Goal: Task Accomplishment & Management: Manage account settings

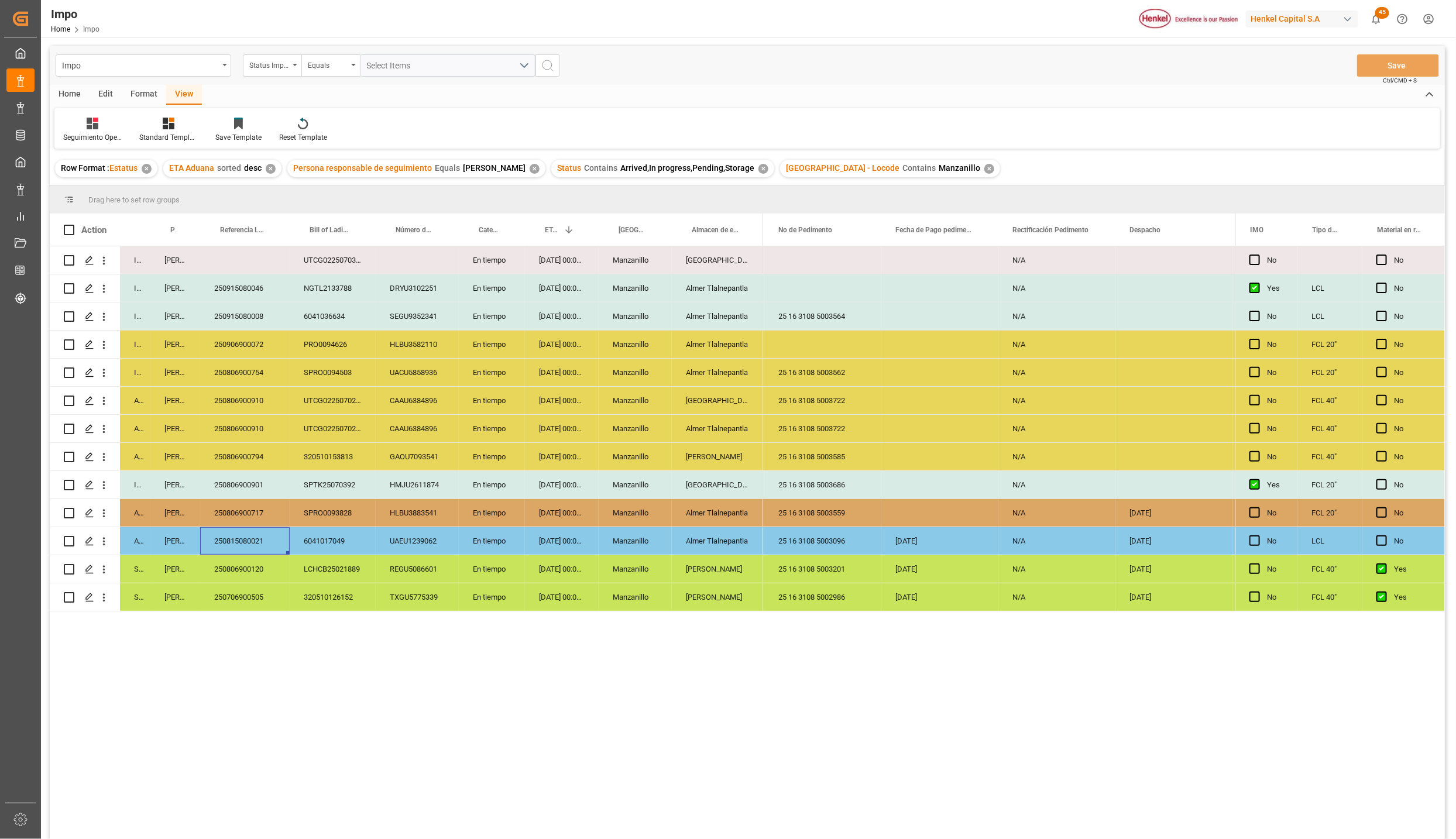
scroll to position [0, 2821]
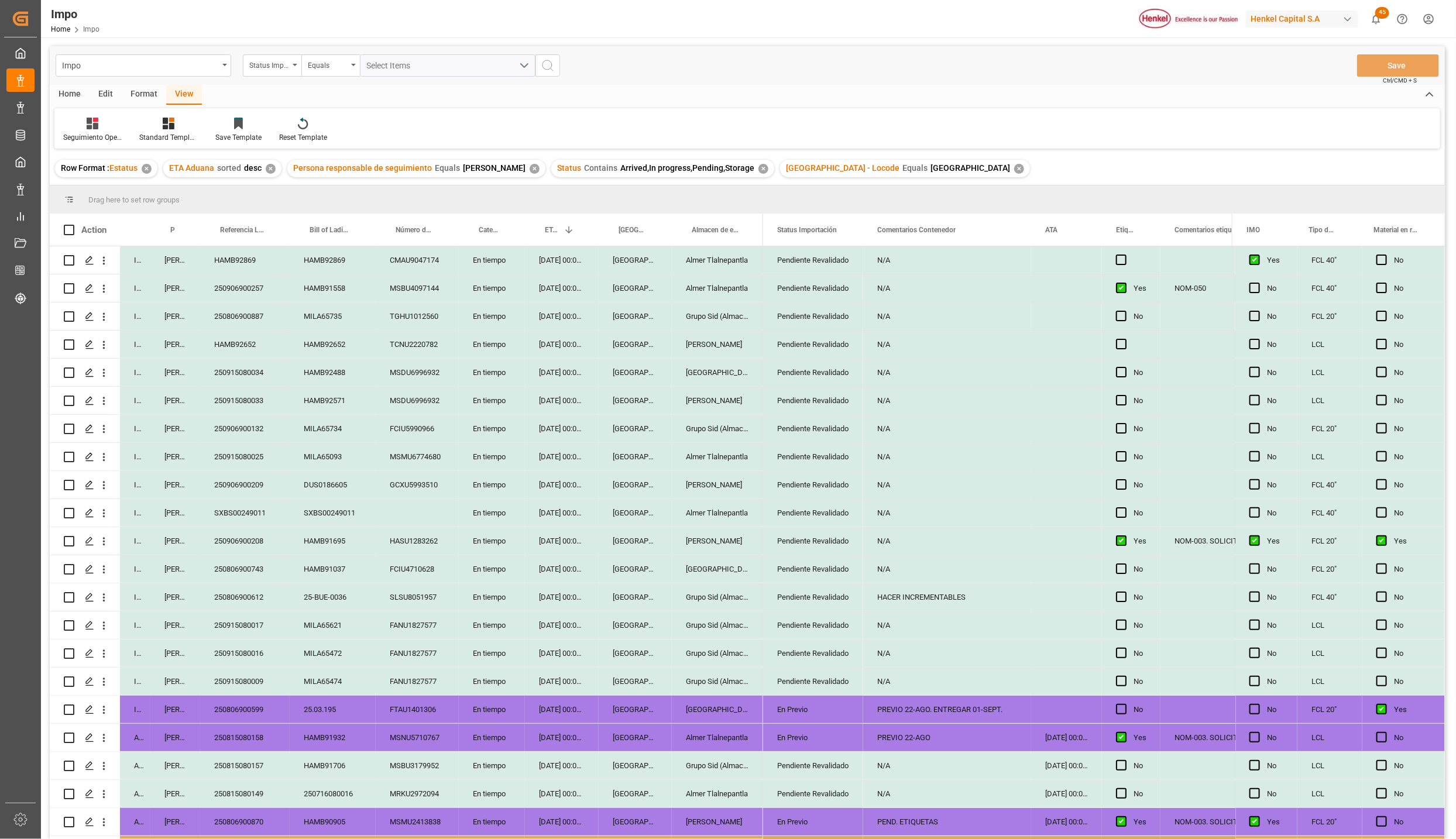
click at [791, 536] on div "Pendiente Revalidado" at bounding box center [812, 540] width 72 height 27
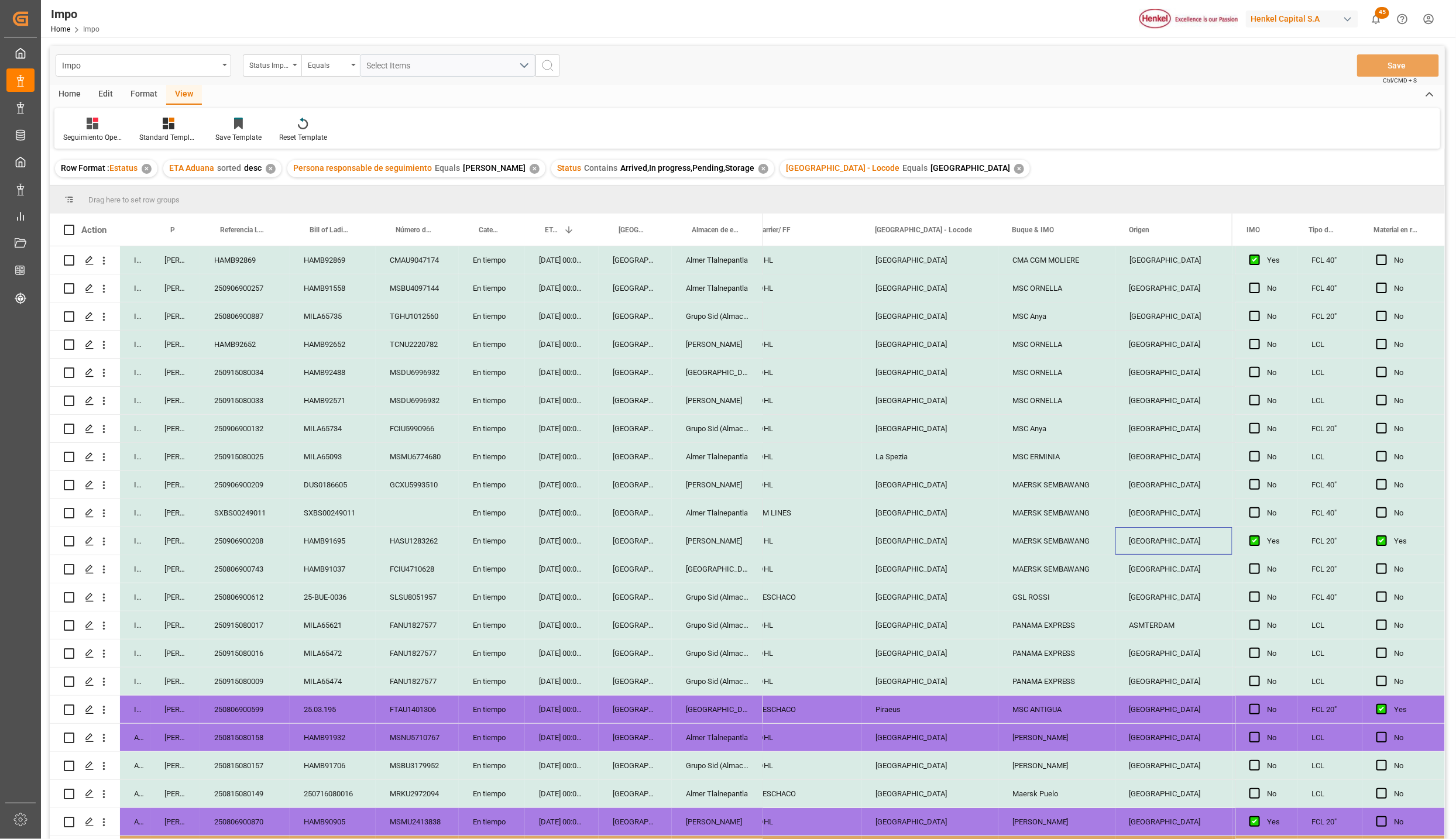
scroll to position [0, 1271]
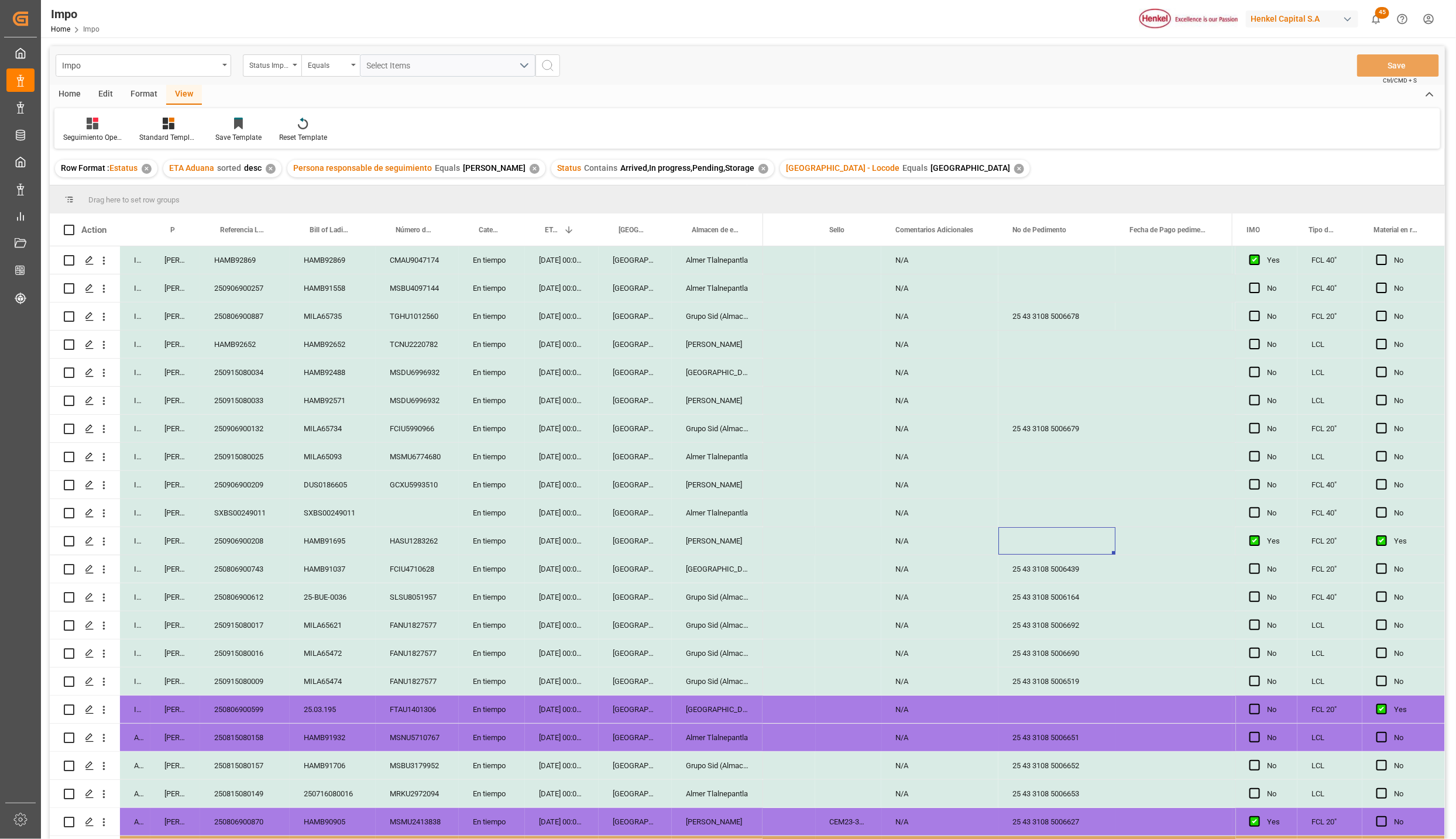
click at [1039, 533] on div "Press SPACE to select this row." at bounding box center [1057, 541] width 117 height 28
click at [1038, 548] on input "Press SPACE to select this row." at bounding box center [1056, 547] width 98 height 22
paste input "25 43 3108 5006715"
type input "25 43 3108 5006715"
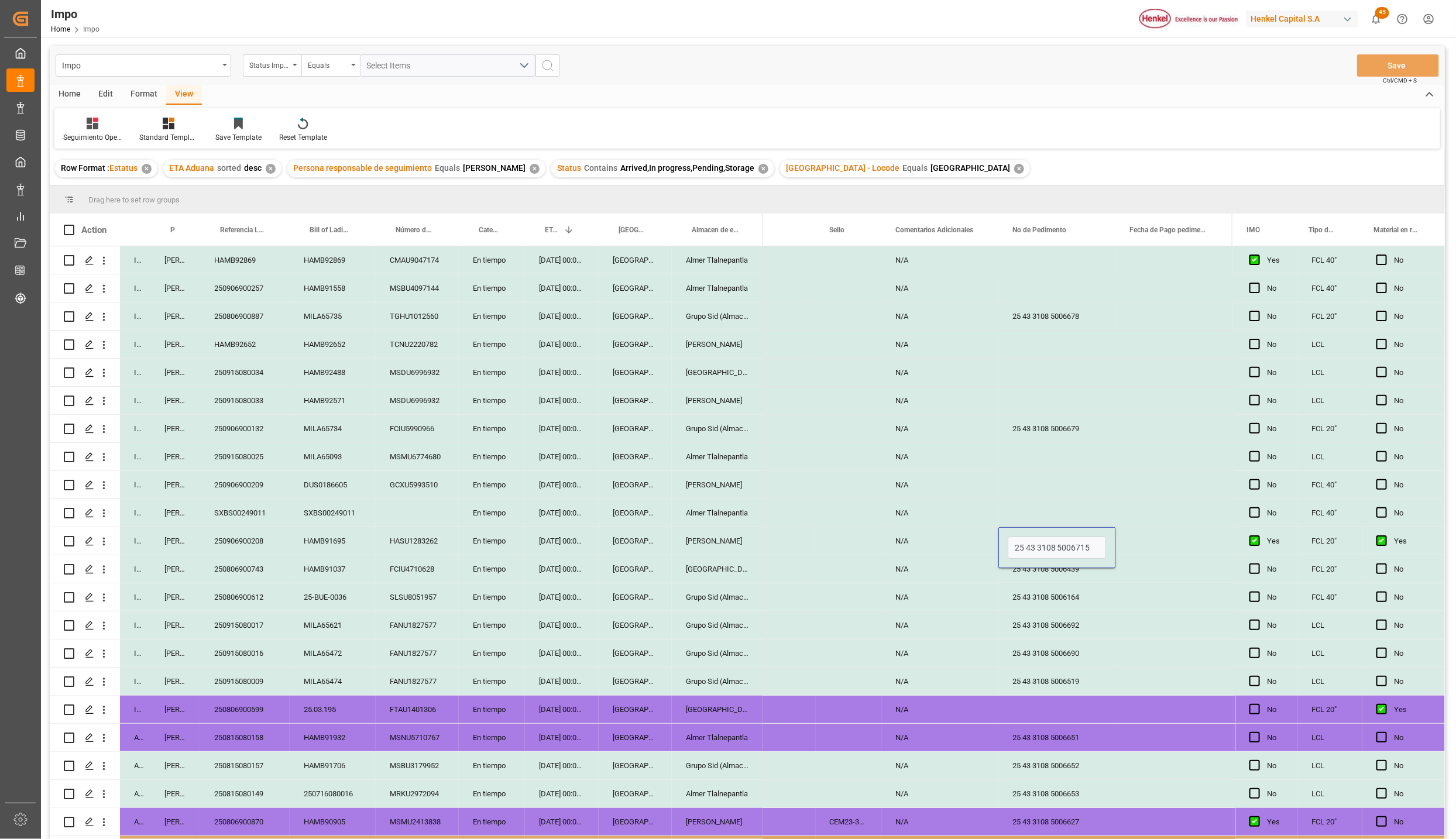
click at [1078, 583] on div "25 43 3108 5006439" at bounding box center [1057, 569] width 117 height 28
click at [1372, 63] on button "Save" at bounding box center [1398, 65] width 82 height 22
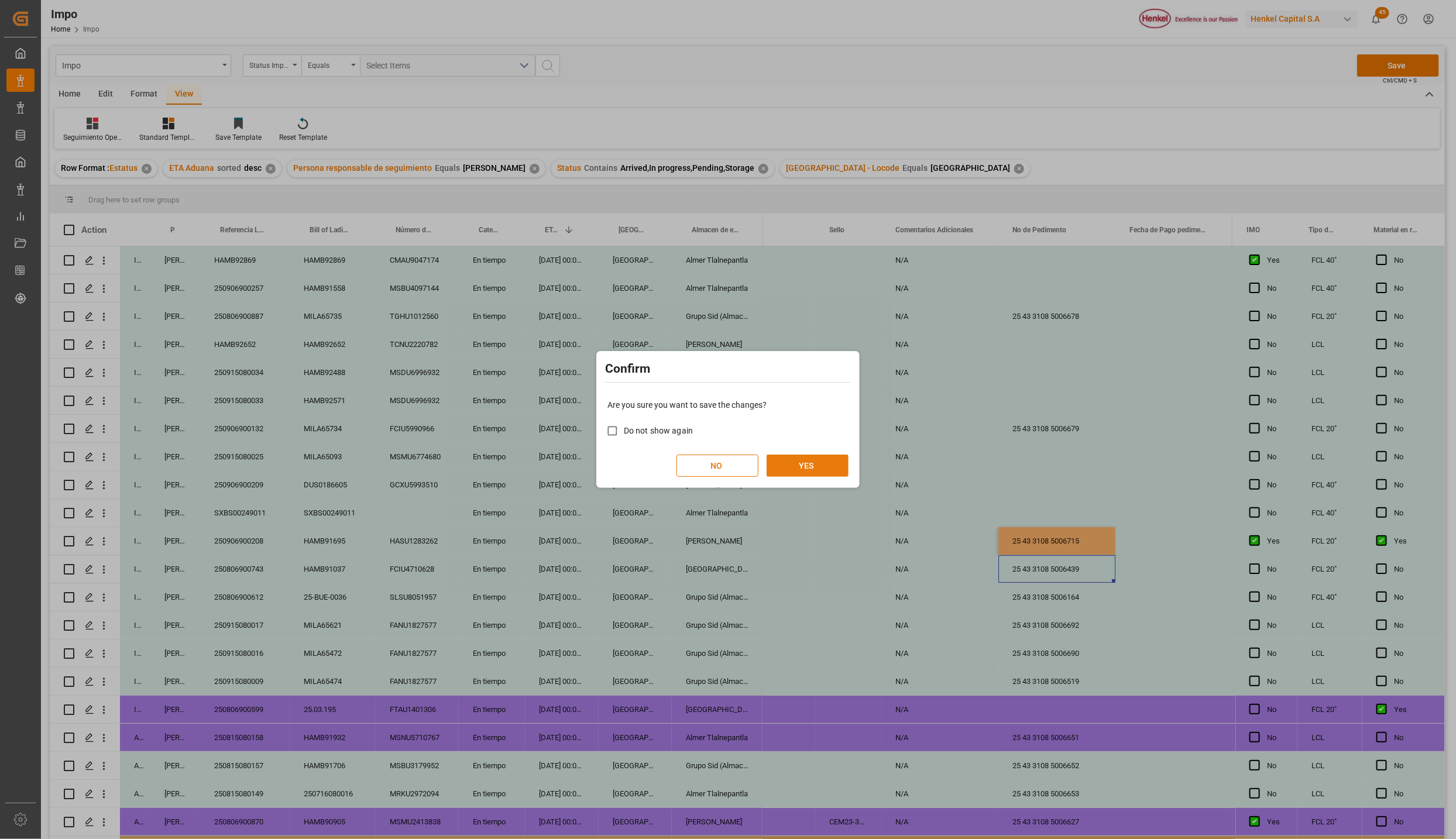
click at [781, 466] on button "YES" at bounding box center [807, 465] width 82 height 22
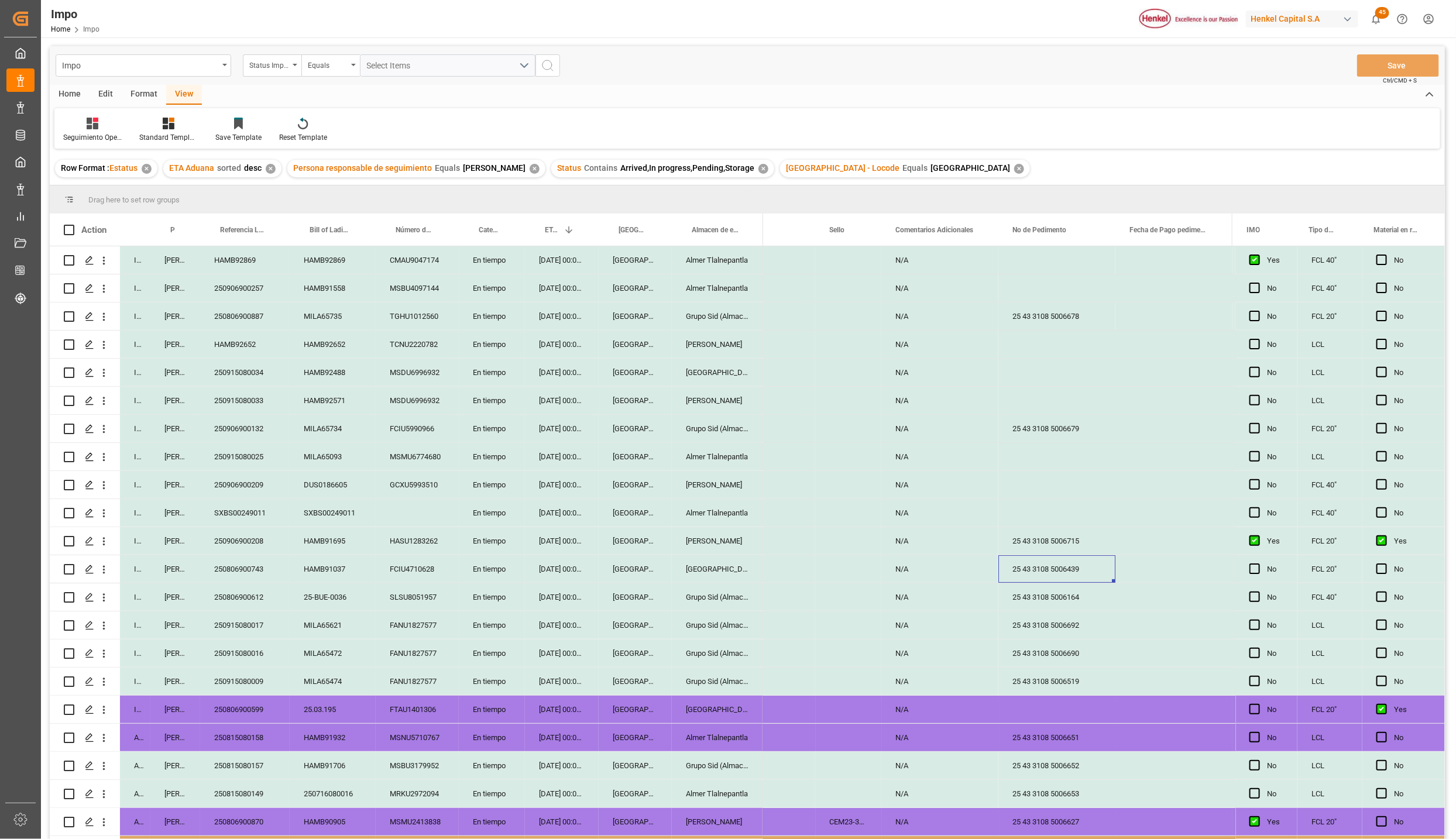
click at [551, 409] on div "[DATE] 00:00:00" at bounding box center [562, 401] width 74 height 28
click at [708, 485] on div "[PERSON_NAME]" at bounding box center [717, 484] width 91 height 28
click at [1061, 487] on div "Press SPACE to select this row." at bounding box center [1057, 484] width 117 height 28
click at [1060, 492] on input "Press SPACE to select this row." at bounding box center [1056, 491] width 98 height 22
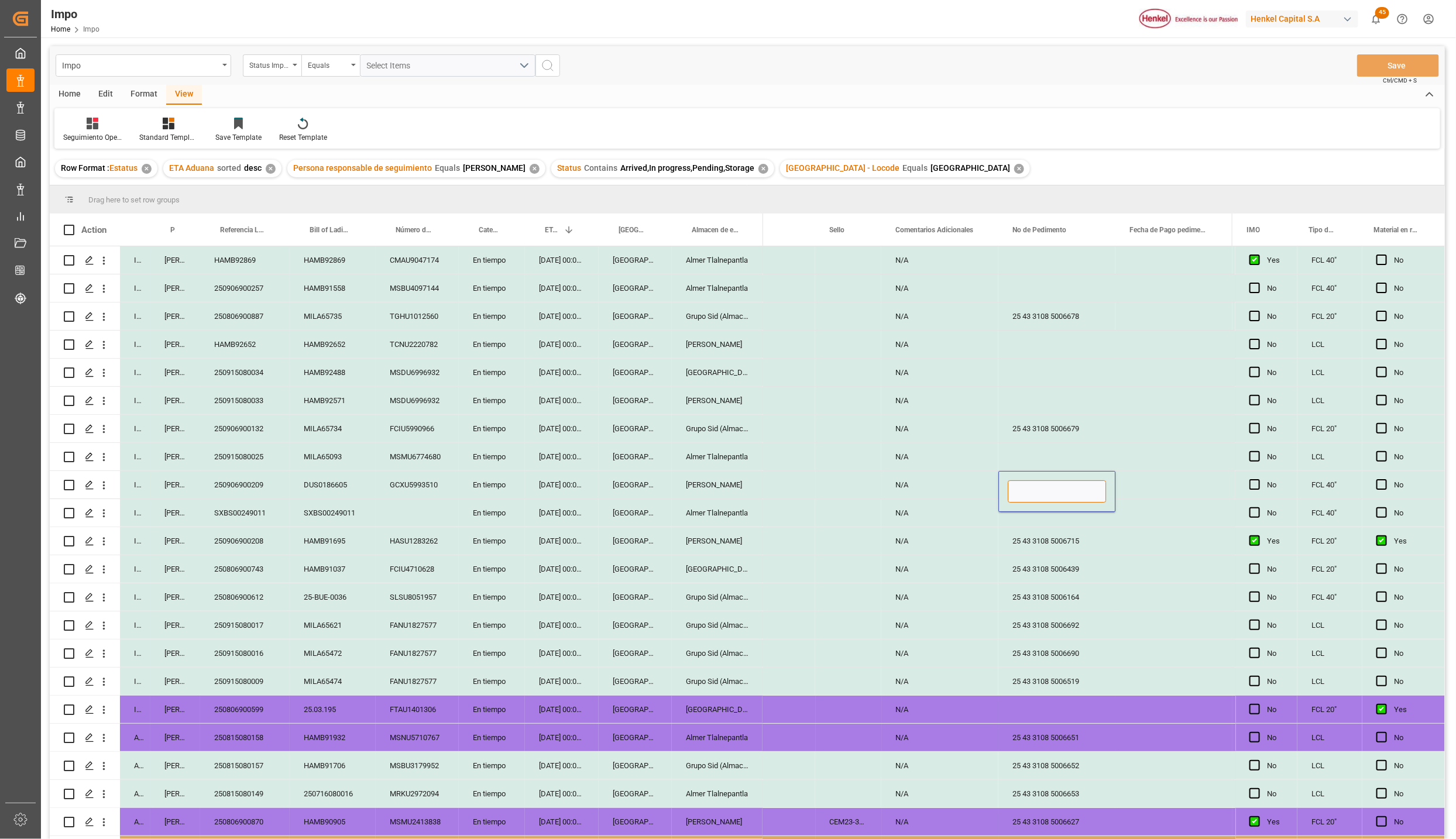
paste input "25 43 3108 5006722"
type input "25 43 3108 5006722"
click at [1067, 543] on div "25 43 3108 5006715" at bounding box center [1057, 541] width 117 height 28
click at [1410, 64] on button "Save" at bounding box center [1398, 65] width 82 height 22
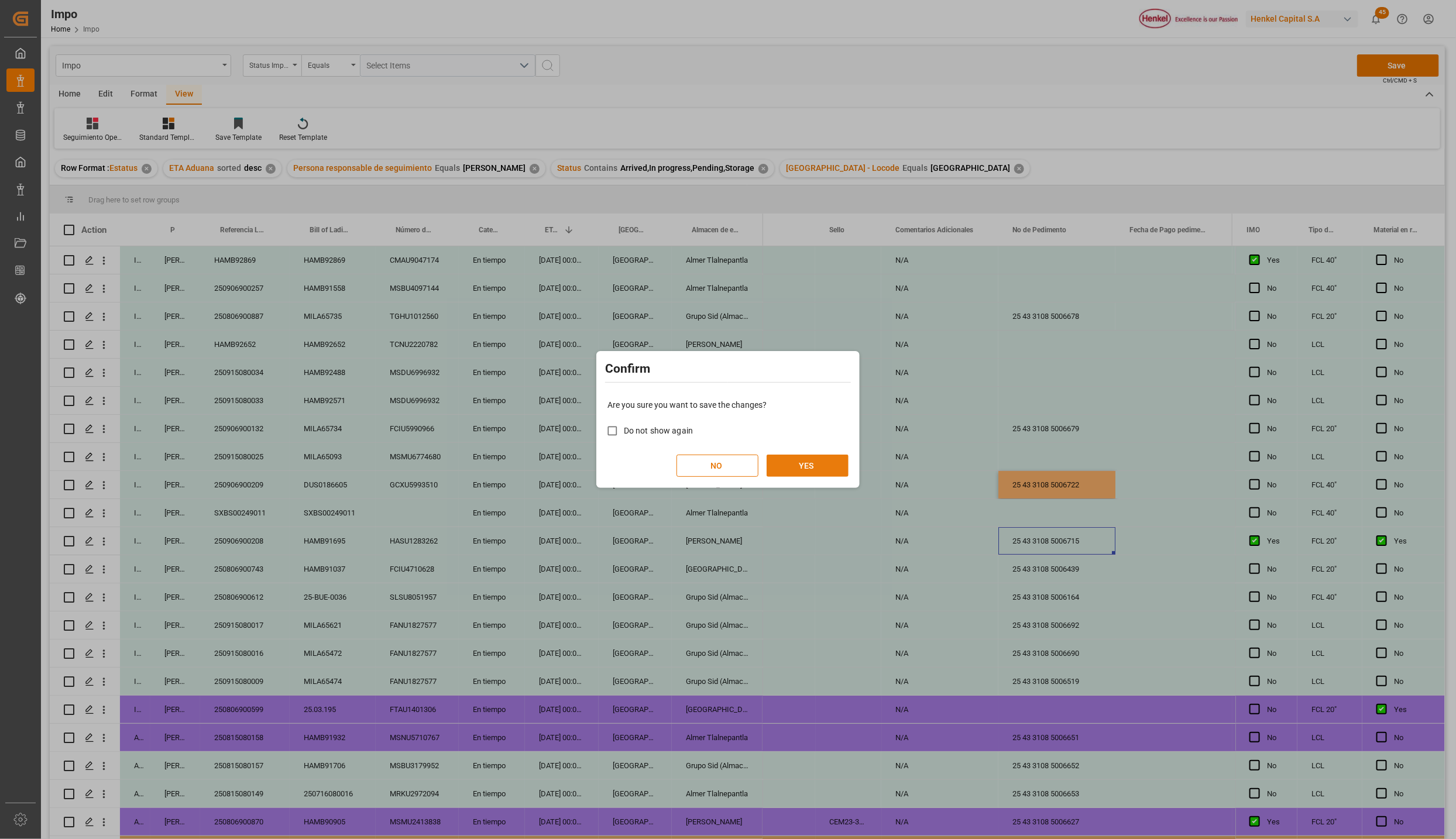
click at [818, 460] on button "YES" at bounding box center [807, 465] width 82 height 22
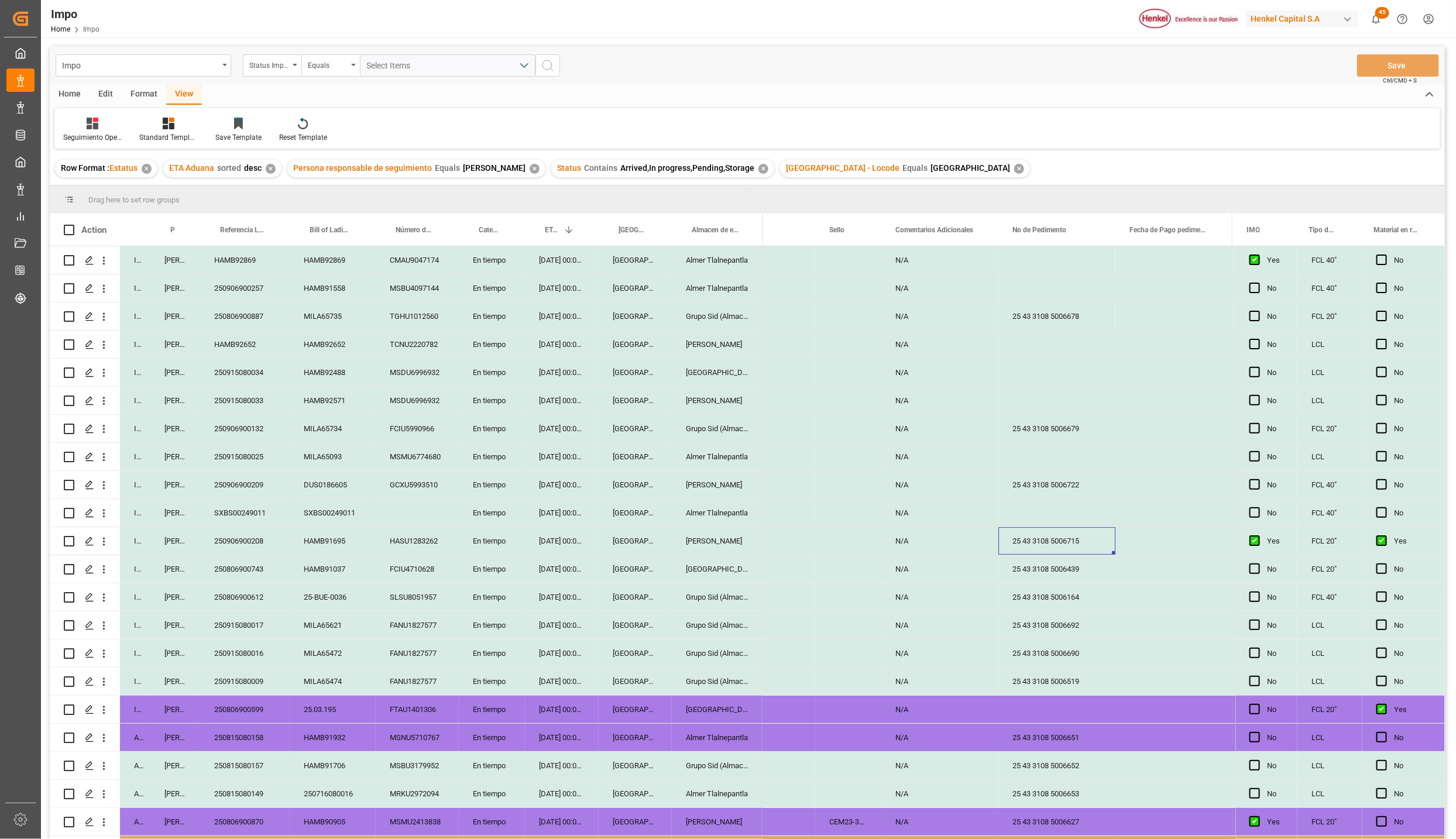
click at [1027, 394] on div "Press SPACE to select this row." at bounding box center [1057, 401] width 117 height 28
click at [1045, 404] on div "Press SPACE to select this row." at bounding box center [1057, 401] width 117 height 28
click at [1046, 410] on input "Press SPACE to select this row." at bounding box center [1056, 407] width 98 height 22
paste input "25 43 3108 5006817"
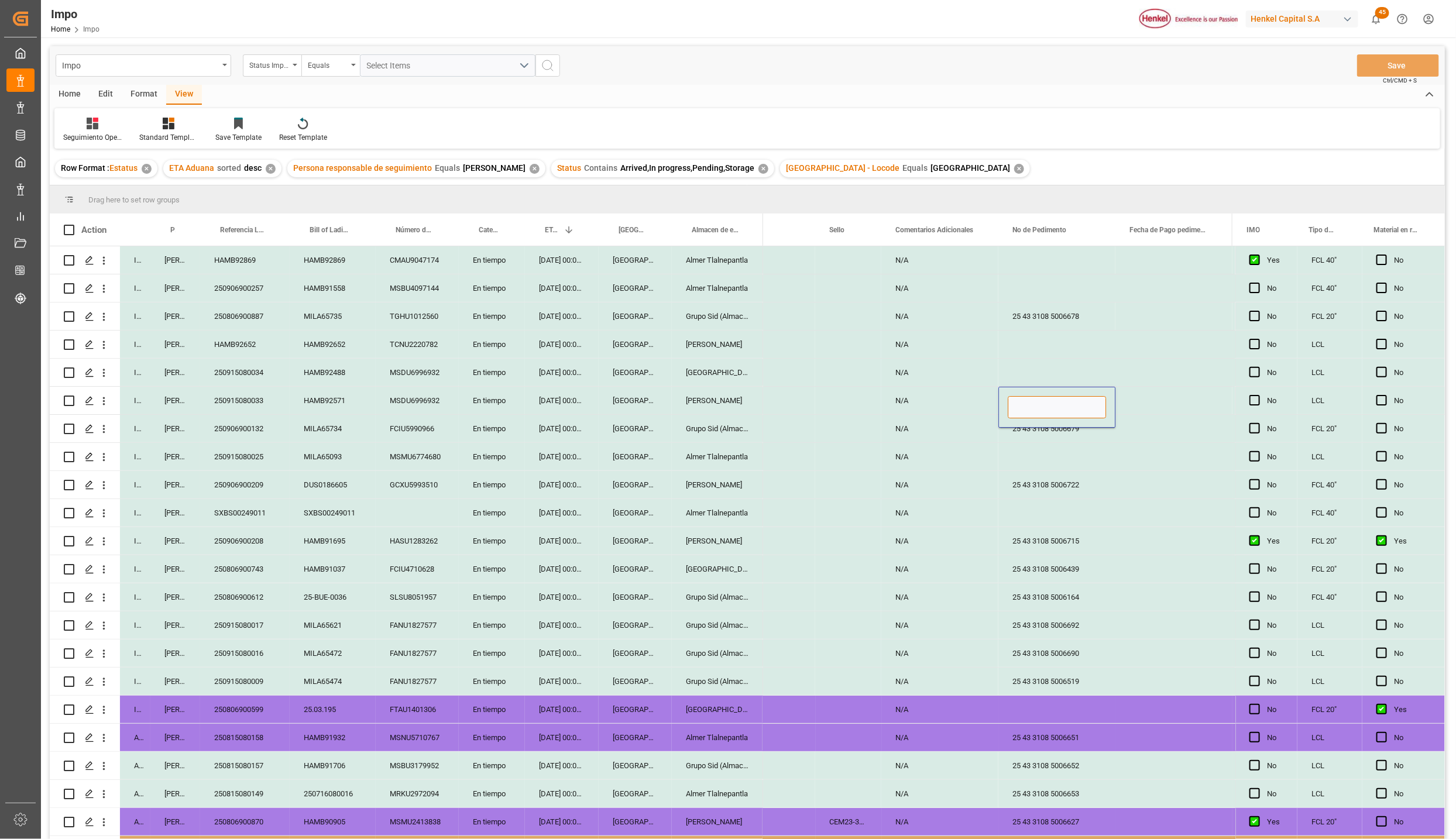
type input "25 43 3108 5006817"
click at [1085, 506] on div "Press SPACE to select this row." at bounding box center [1057, 513] width 117 height 28
click at [1381, 74] on button "Save" at bounding box center [1398, 65] width 82 height 22
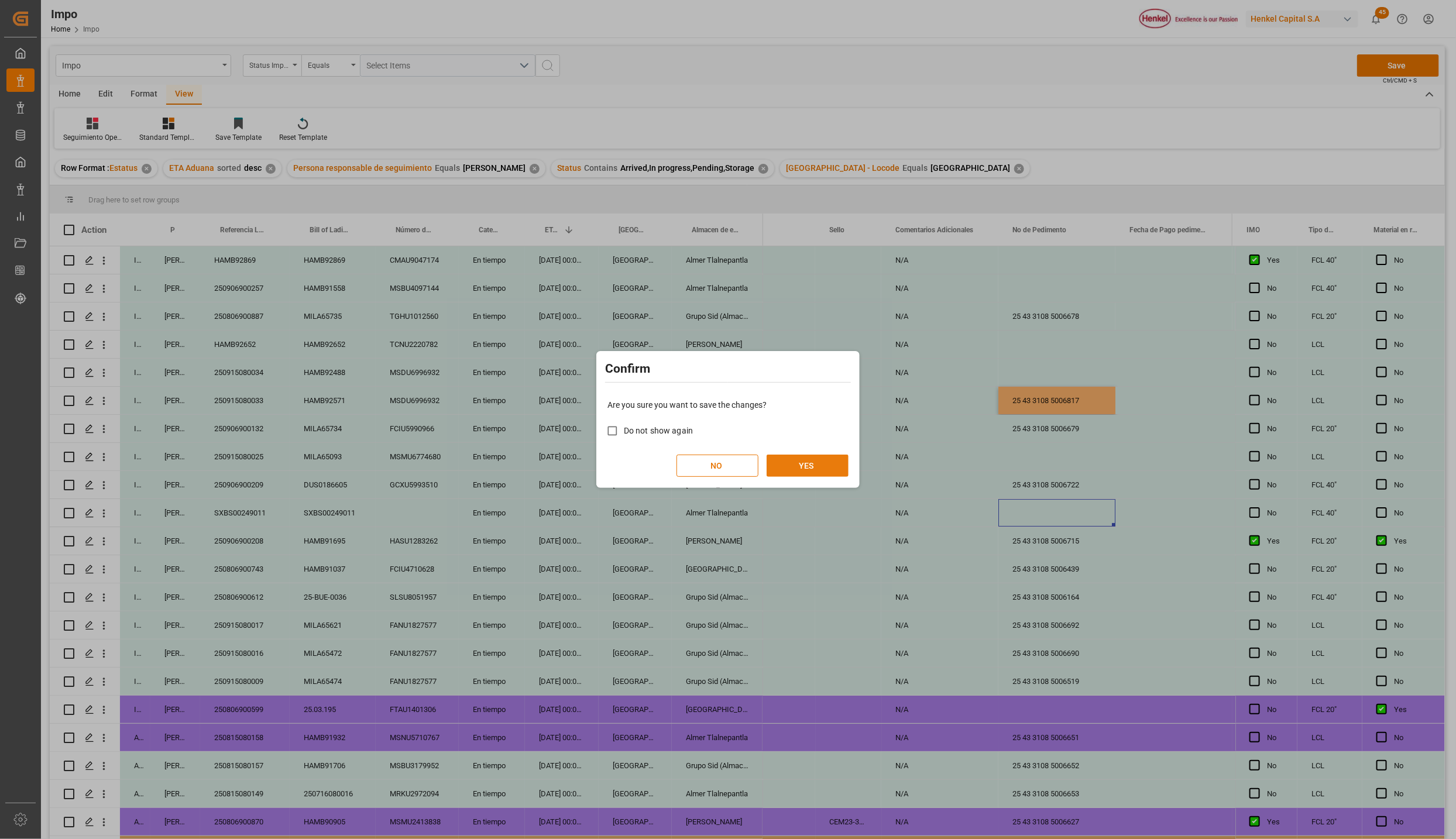
click at [801, 460] on button "YES" at bounding box center [807, 465] width 82 height 22
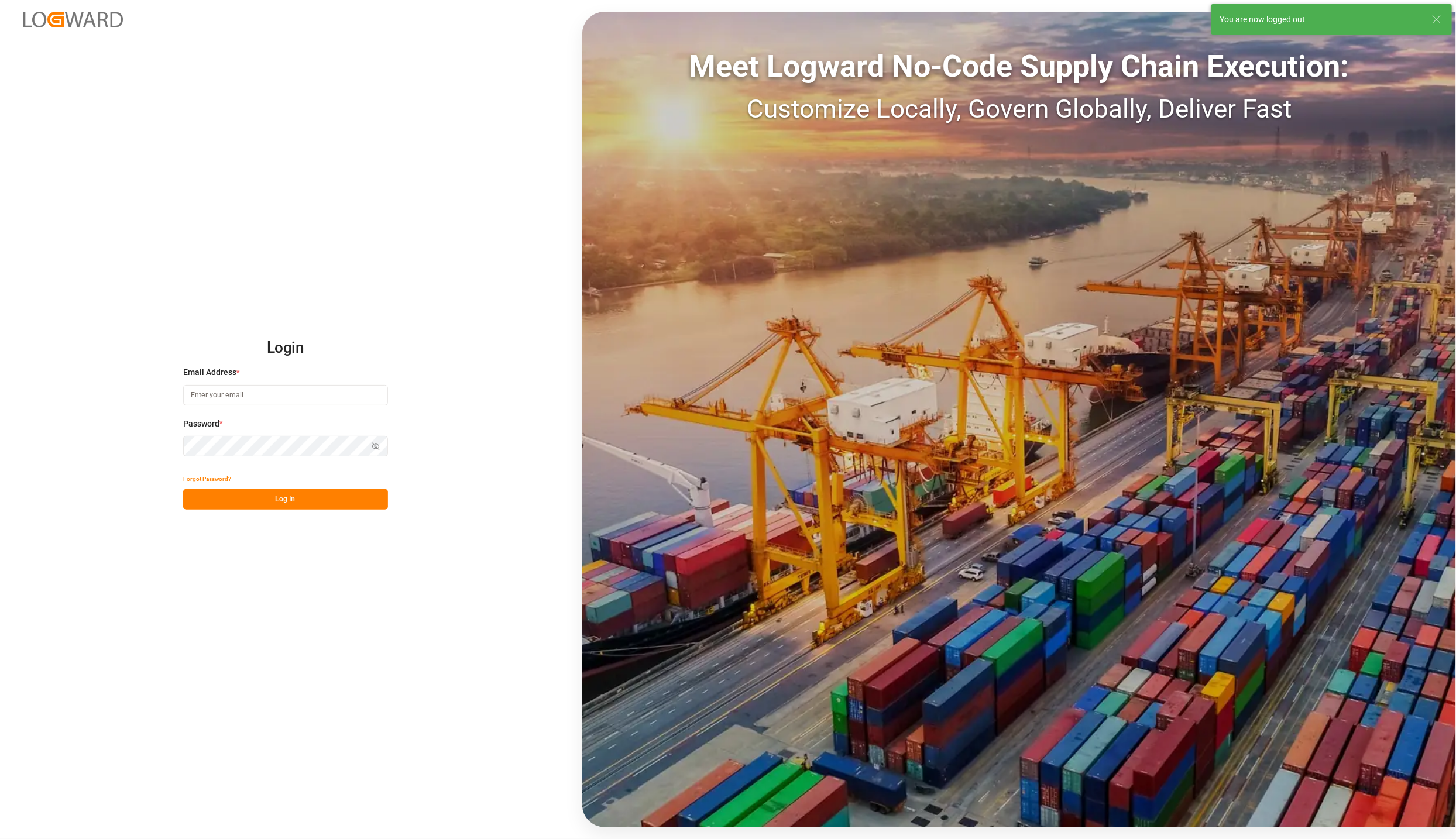
type input "[PERSON_NAME][EMAIL_ADDRESS][PERSON_NAME][DOMAIN_NAME]"
click at [246, 498] on button "Log In" at bounding box center [286, 499] width 205 height 20
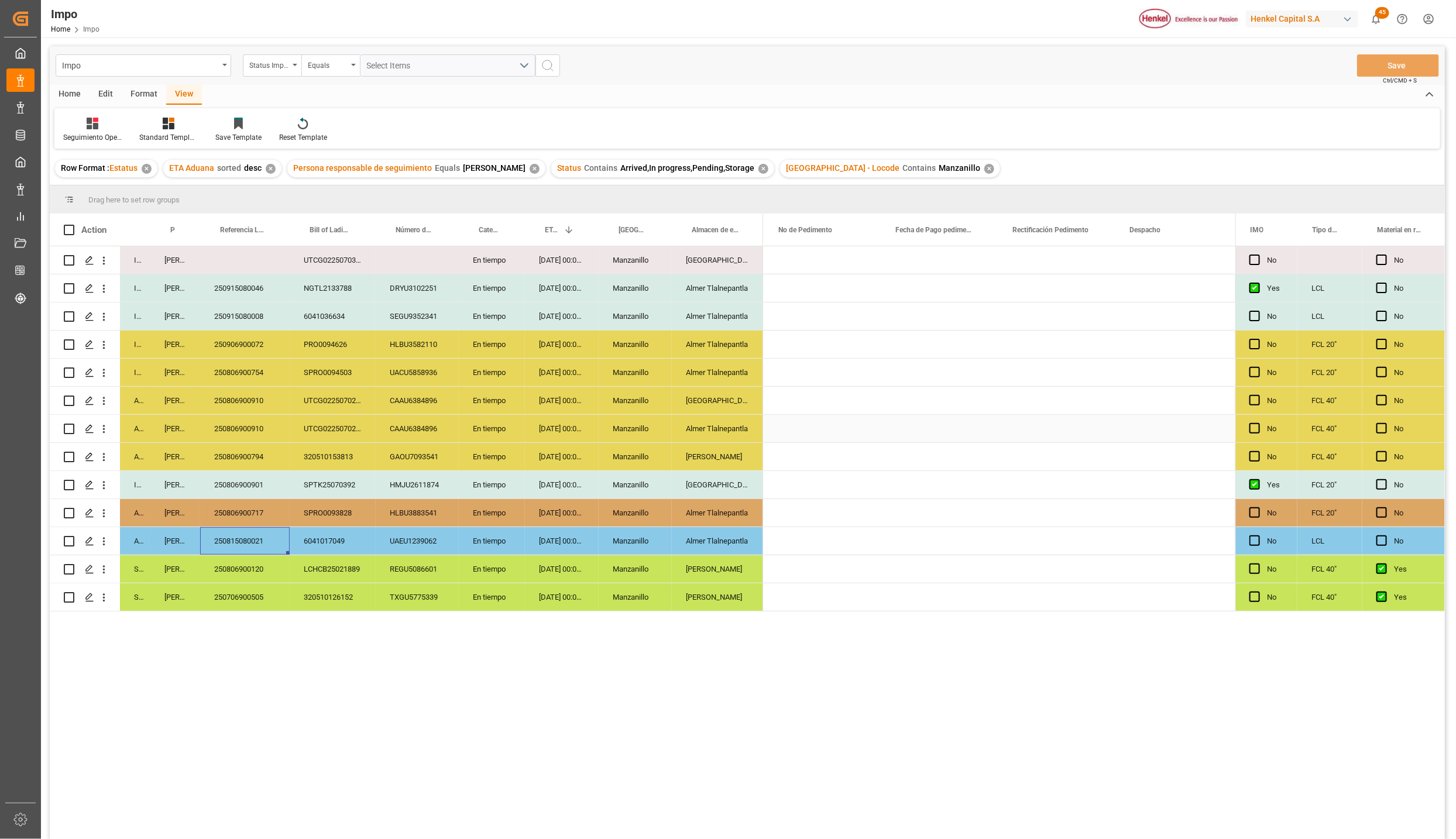
scroll to position [0, 2821]
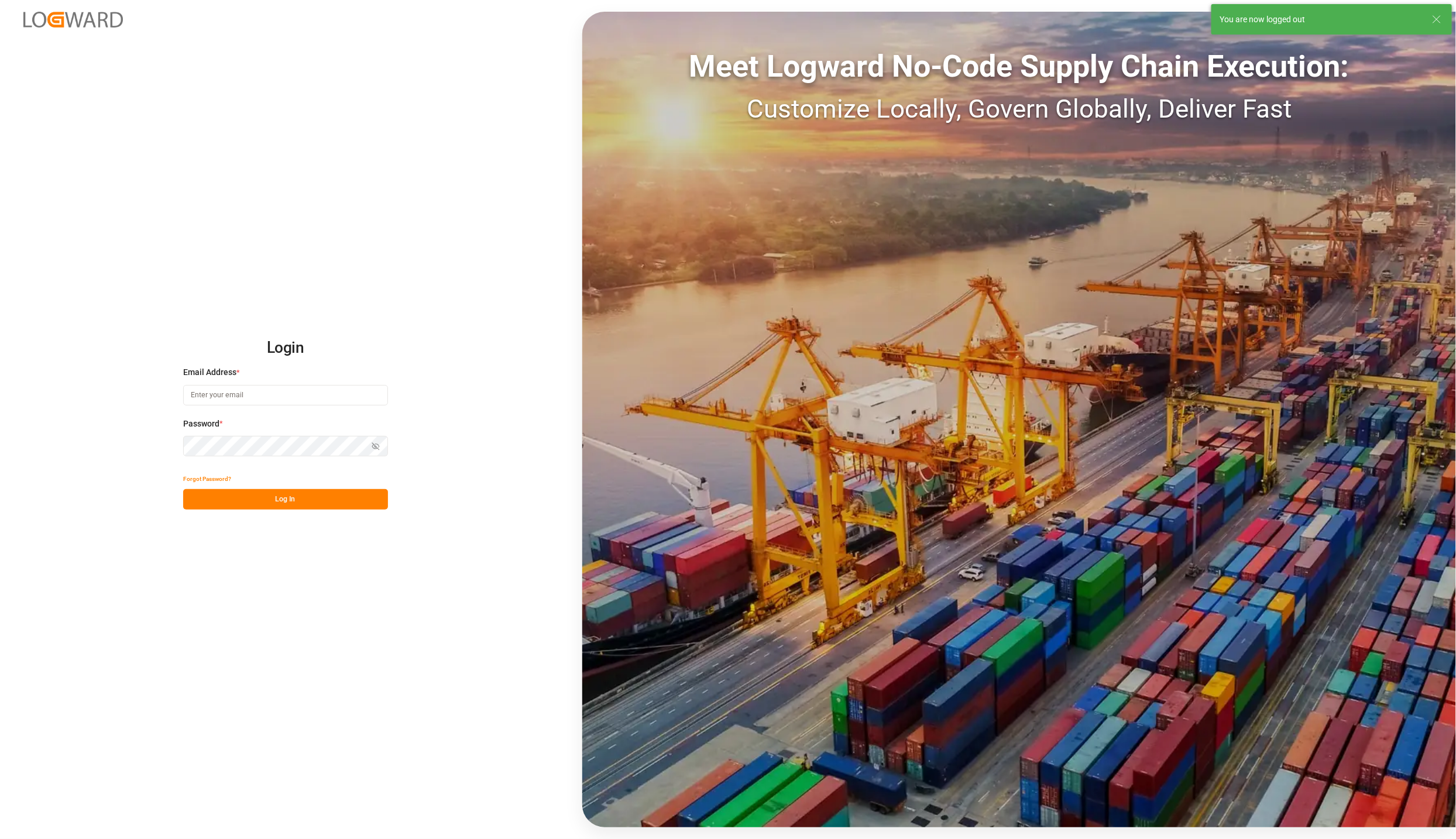
type input "[PERSON_NAME][EMAIL_ADDRESS][PERSON_NAME][DOMAIN_NAME]"
click at [269, 500] on button "Log In" at bounding box center [286, 499] width 205 height 20
